Goal: Task Accomplishment & Management: Use online tool/utility

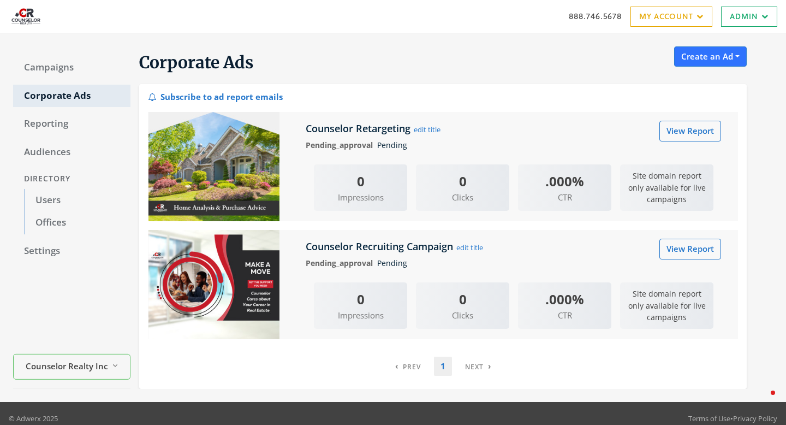
click at [670, 47] on div "Corporate Ads Create an Ad Real Estate: Ads by zip codes Real Estate: Ads for y…" at bounding box center [438, 65] width 616 height 38
click at [695, 59] on button "Create an Ad" at bounding box center [710, 56] width 73 height 20
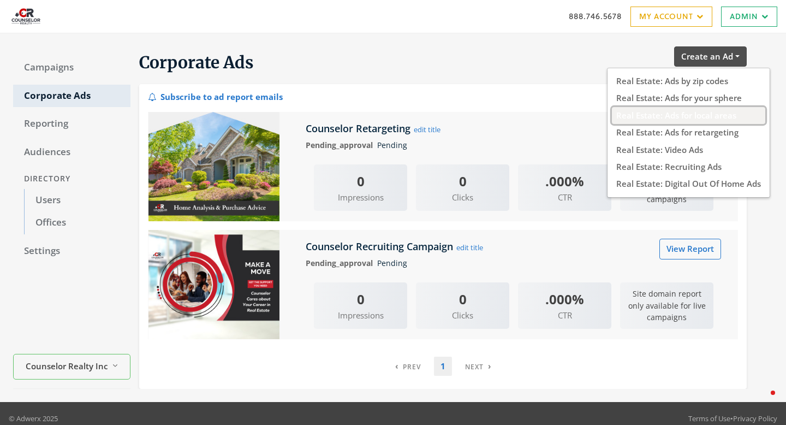
click at [680, 118] on button "Real Estate: Ads for local areas" at bounding box center [688, 115] width 153 height 17
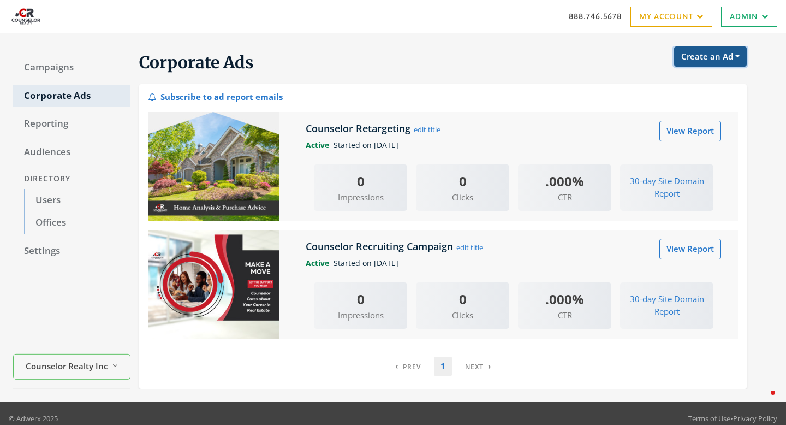
click at [723, 62] on button "Create an Ad" at bounding box center [710, 56] width 73 height 20
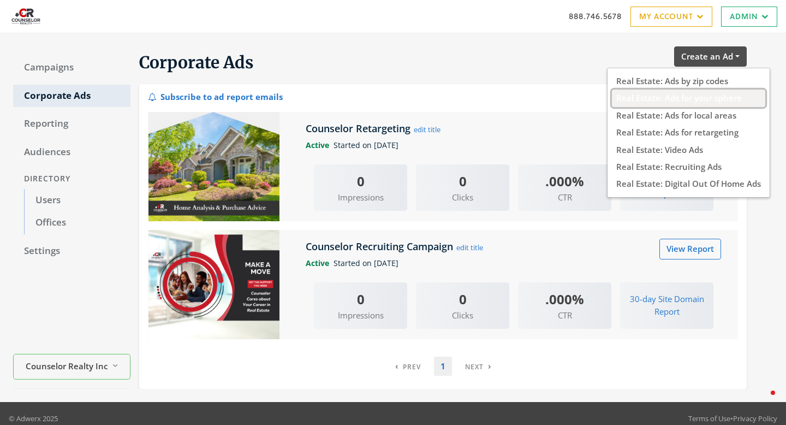
click at [709, 102] on button "Real Estate: Ads for your sphere" at bounding box center [688, 98] width 153 height 17
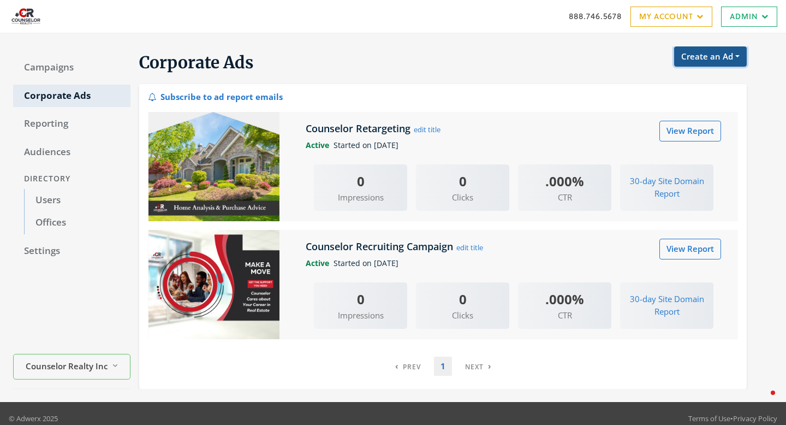
click at [703, 57] on button "Create an Ad" at bounding box center [710, 56] width 73 height 20
